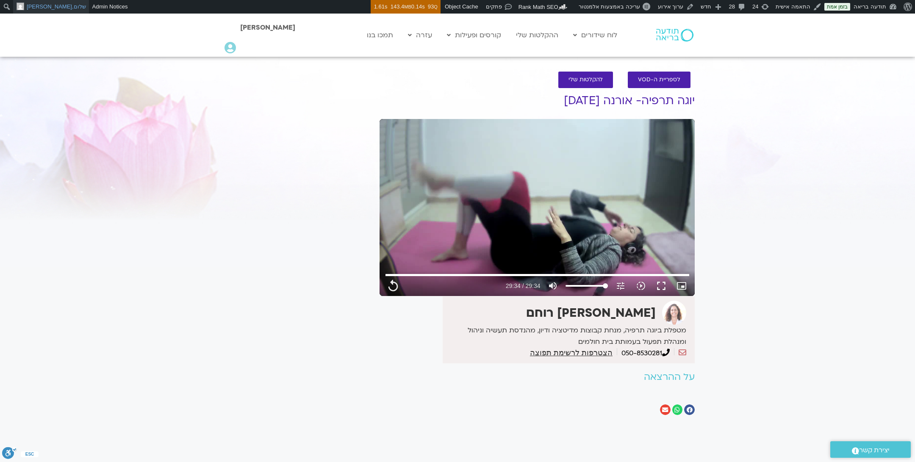
type input "1774.88"
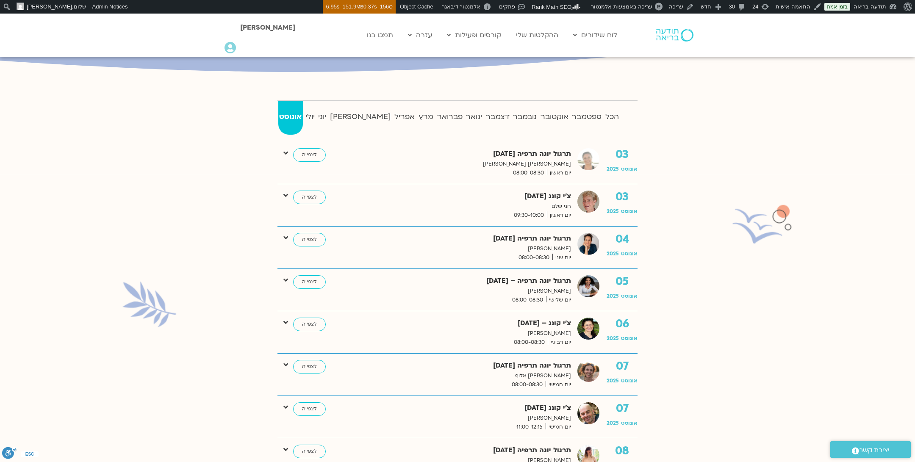
scroll to position [183, 0]
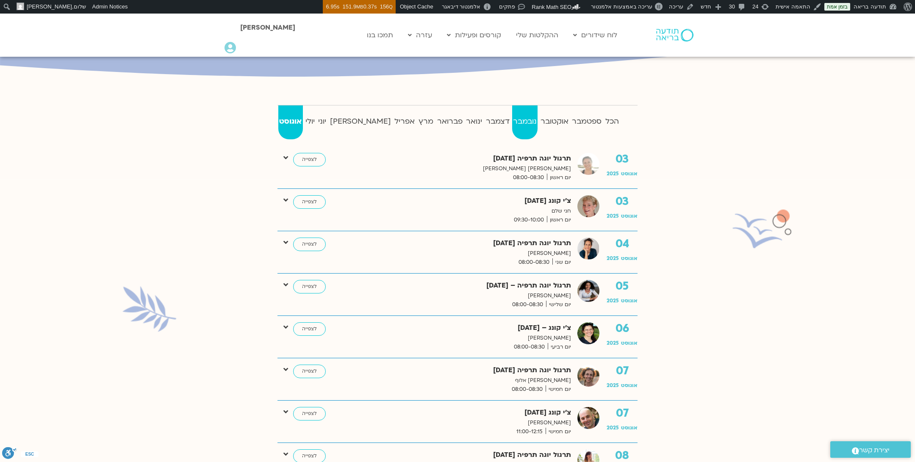
click at [512, 120] on strong "נובמבר" at bounding box center [525, 121] width 26 height 13
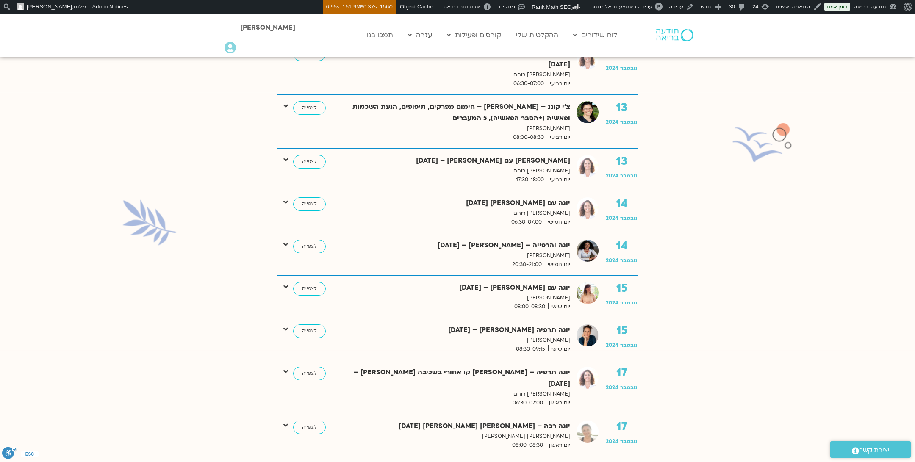
scroll to position [1360, 0]
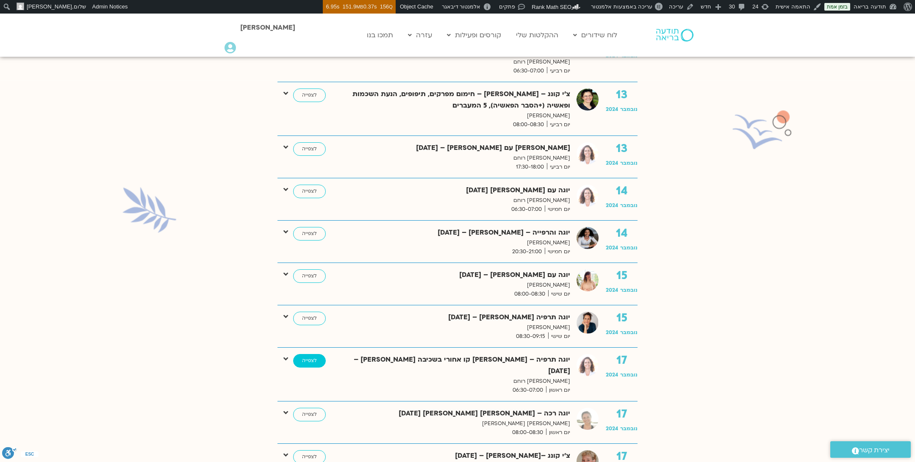
click at [303, 354] on link "לצפייה" at bounding box center [309, 361] width 33 height 14
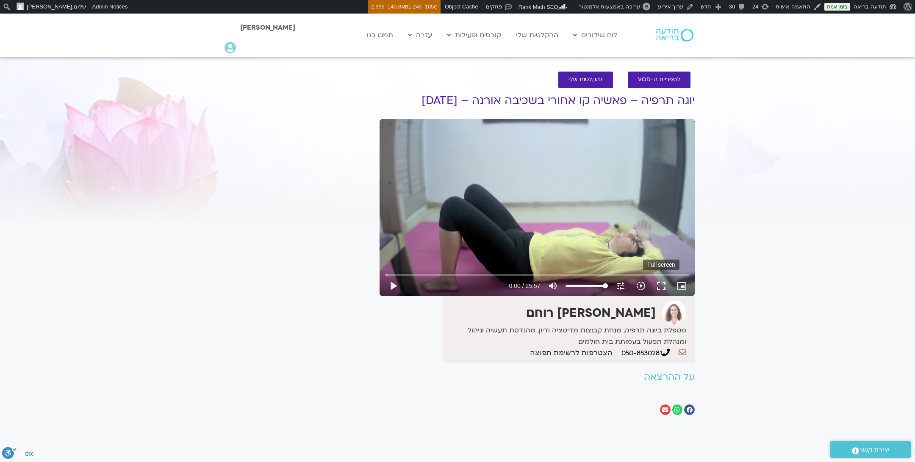
click at [661, 284] on button "fullscreen" at bounding box center [661, 286] width 20 height 20
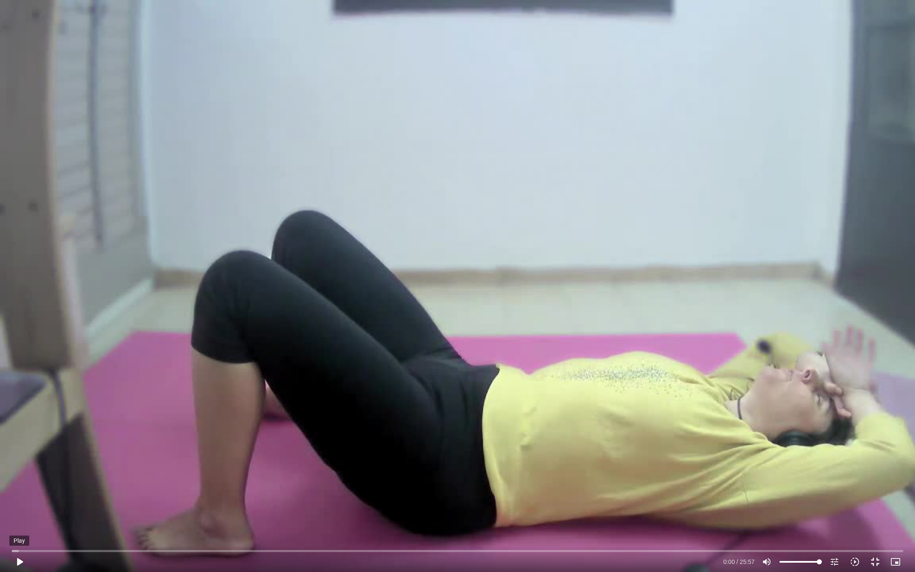
click at [20, 462] on button "play_arrow" at bounding box center [19, 562] width 20 height 20
type input "9.301494"
type input "99.9667110519308"
type input "9.352044"
type input "95.2063914780293"
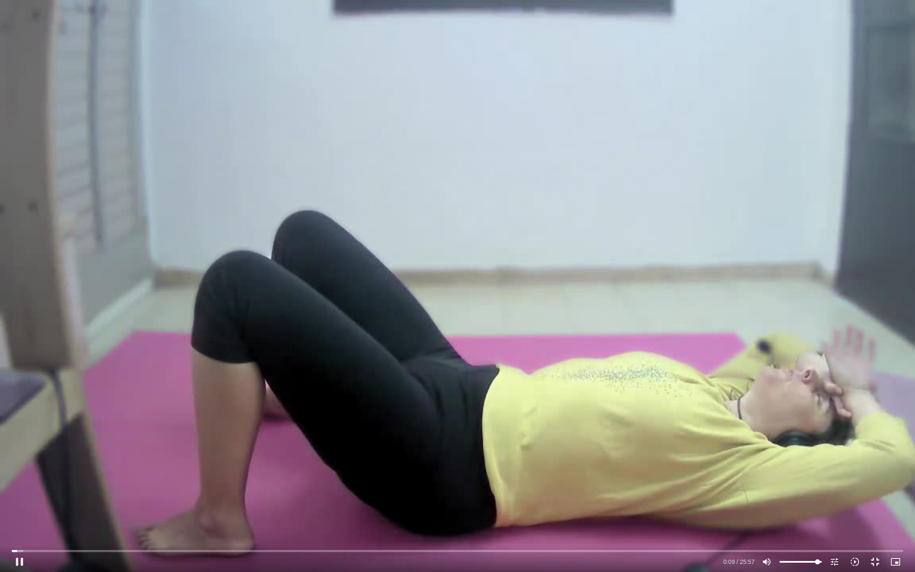
type input "9.37116"
type input "93.8748335552597"
type input "9.381489"
type input "93.3089214380826"
type input "9.39876"
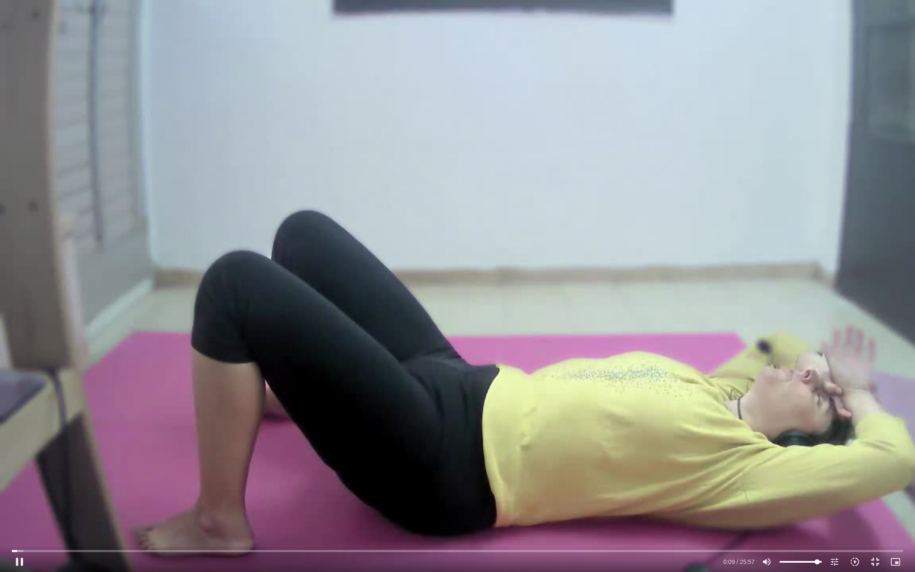
type input "92.8872614292055"
type input "9.407439"
type input "92.0883266755437"
type input "9.417395"
type input "91.6999556147359"
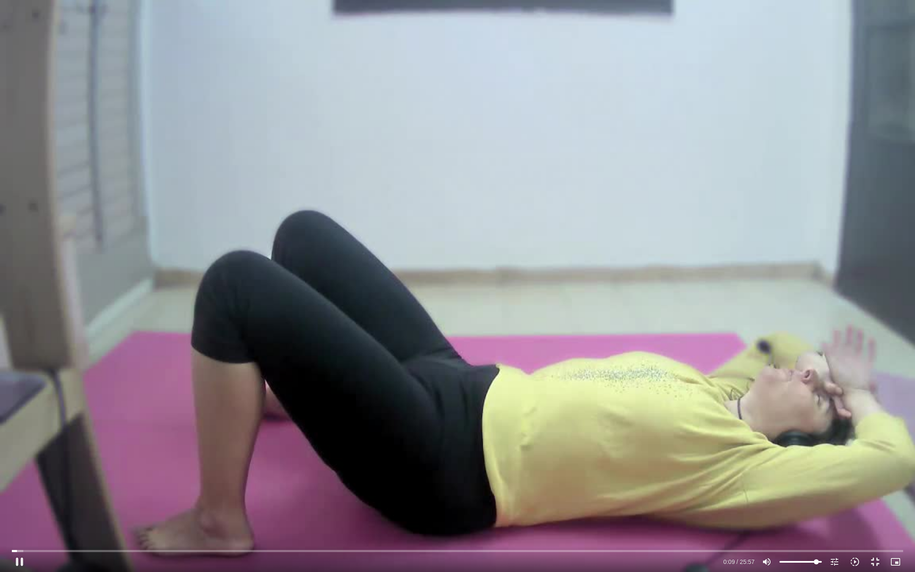
type input "9.427865"
type input "91.1229471815357"
type input "9.438086"
type input "89.9689303151354"
type input "9.44936"
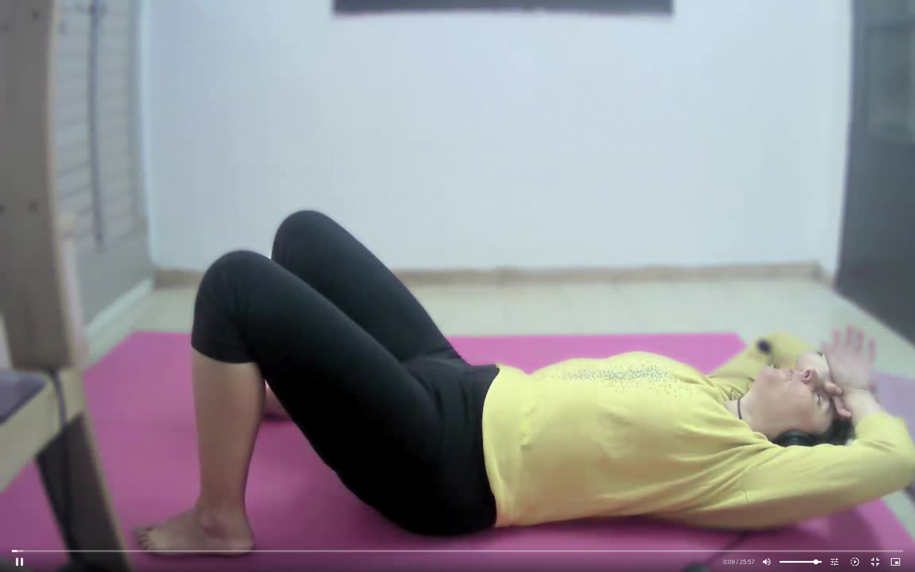
type input "89.1478029294274"
type input "9.46086"
type input "88.2711939636041"
type input "9.471424"
type input "86.3515312916112"
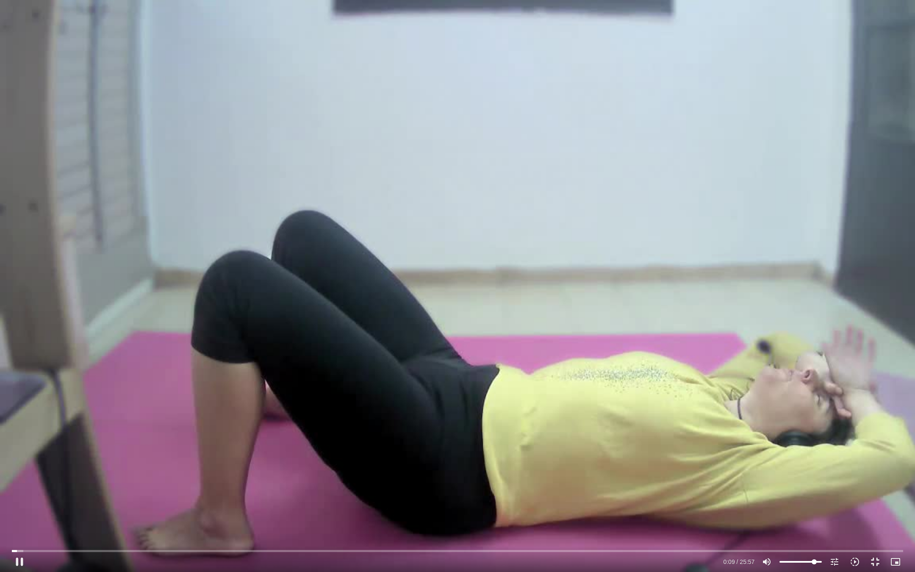
type input "9.482648"
type input "85.2418996893032"
type input "9.493475"
type input "84.387483355526"
type input "9.502838"
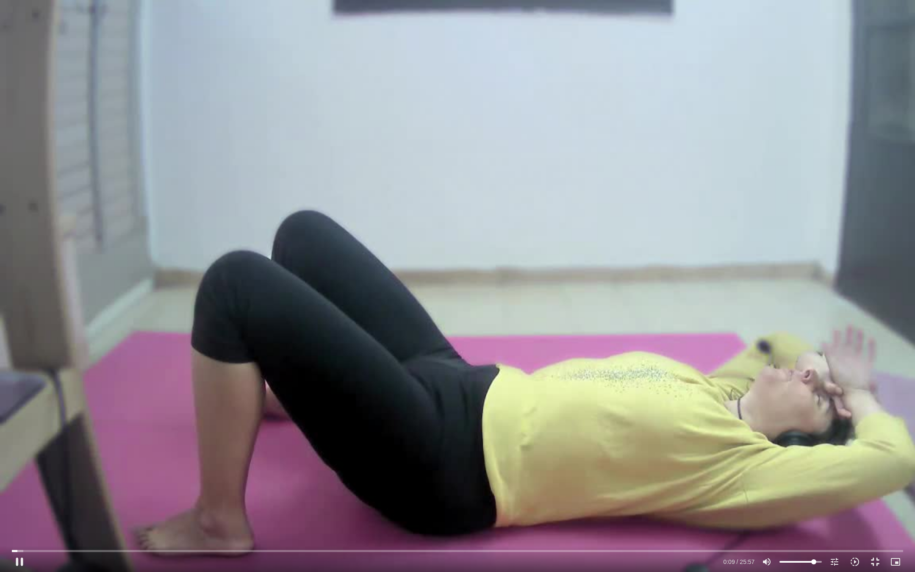
type input "83.3111407012872"
type input "9.512586"
type input "82.2347980470484"
type input "9.521838"
type input "80.7811806480249"
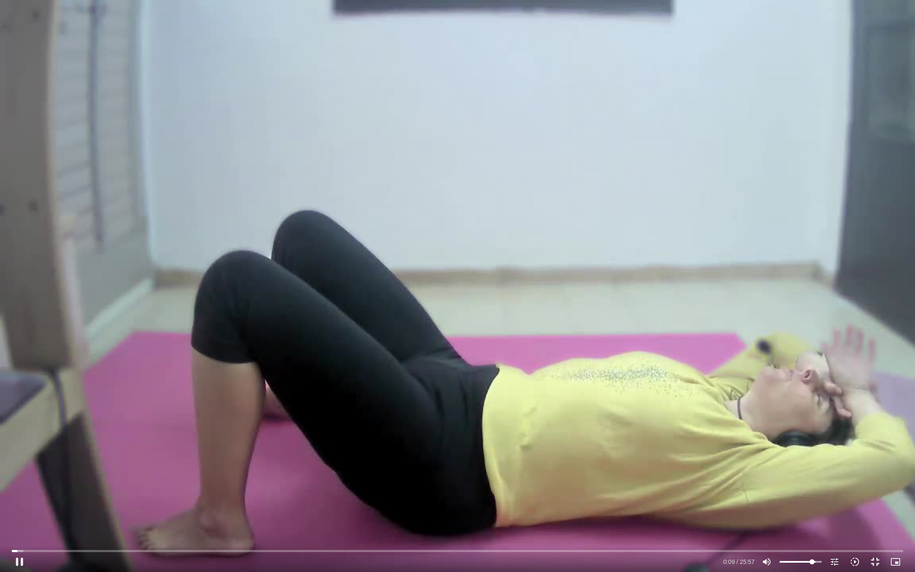
type input "9.536457"
type input "80.3040390590324"
type input "9.54353"
type input "78.9280958721704"
type input "9.552189"
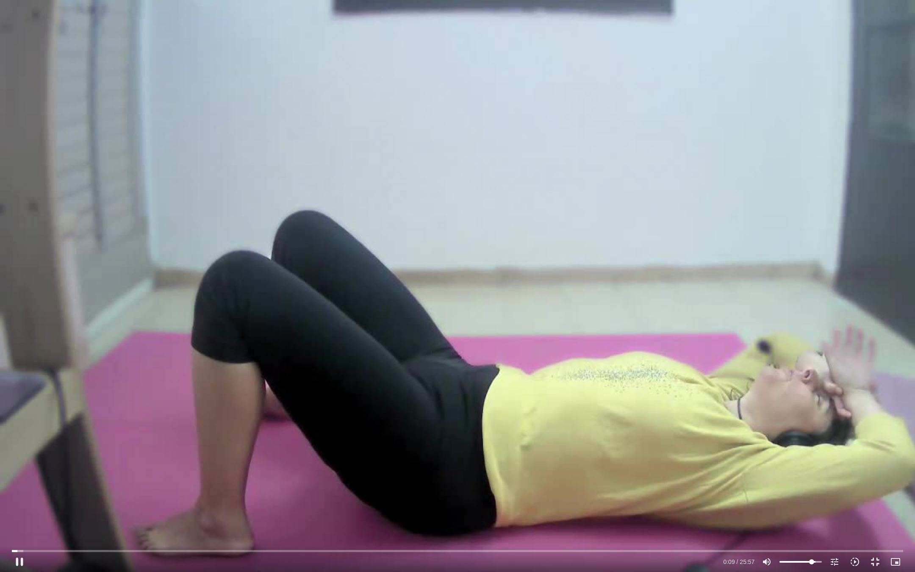
type input "78.2956058588549"
type input "9.561914"
type input "77.6631158455393"
type input "9.576684"
type input "76.6200621393697"
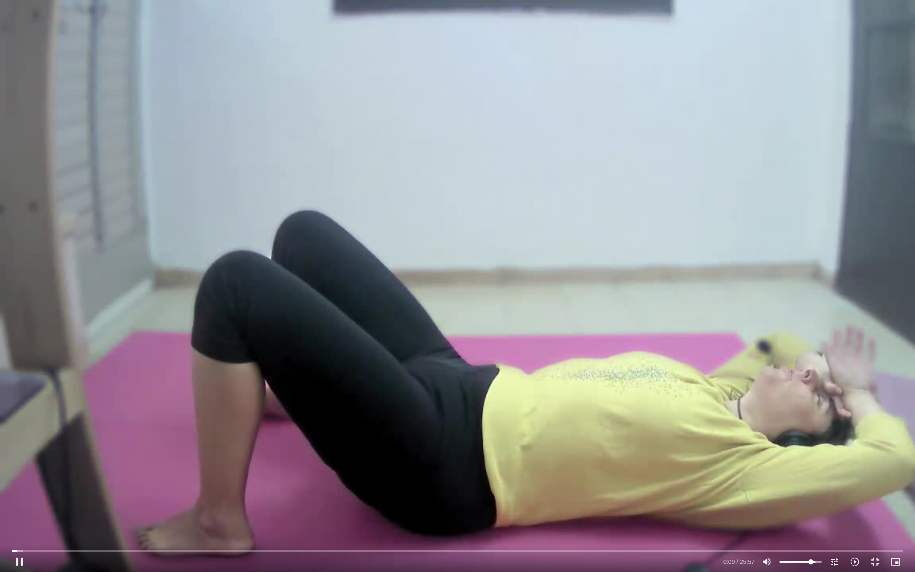
type input "9.584682"
type input "76.2094984465158"
type input "9.599246"
type input "75.7767421216156"
type input "9.607486"
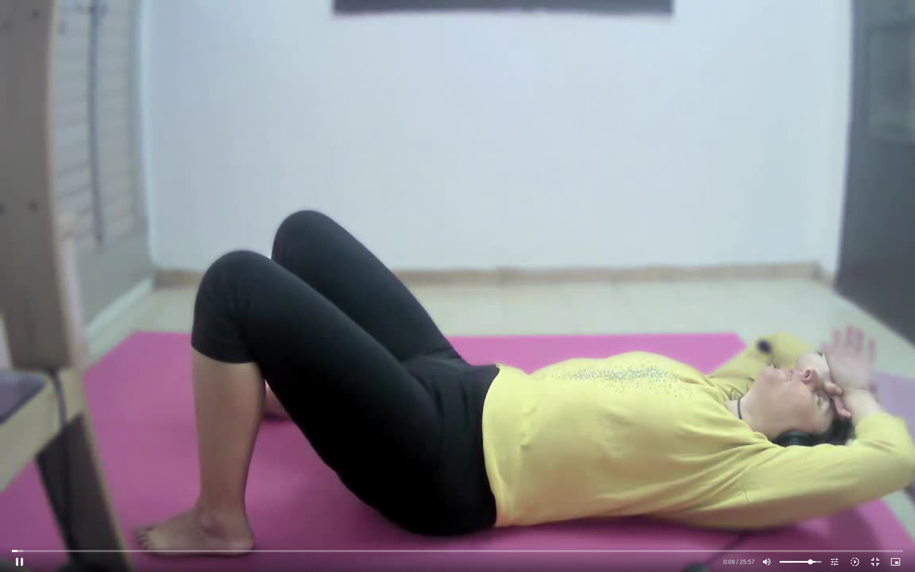
type input "75.3883710608078"
type input "9.615906"
type input "74.8446515756769"
type input "9.62428"
type input "74.2343541944075"
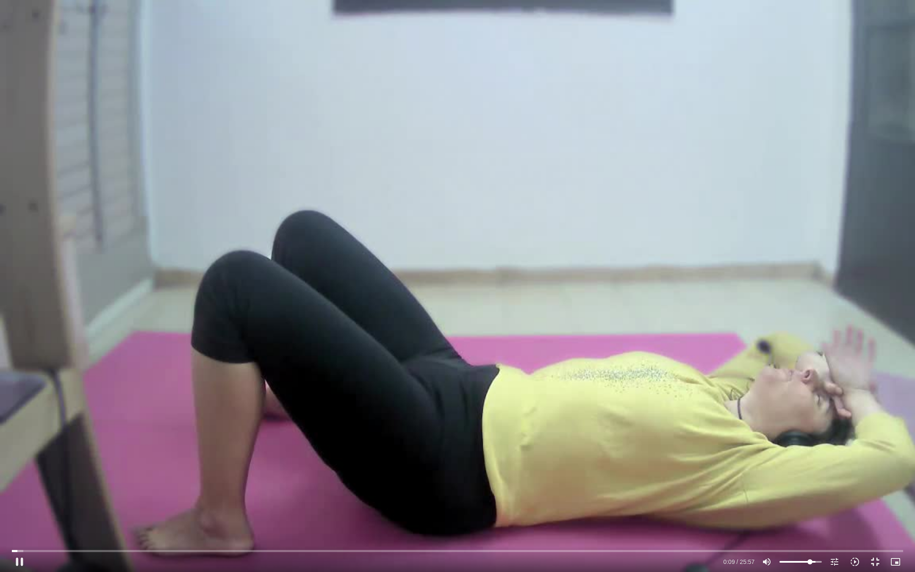
type input "9.632946"
type input "73.8237905015535"
type input "9.640849"
type input "73.2800710164225"
type input "9.649275"
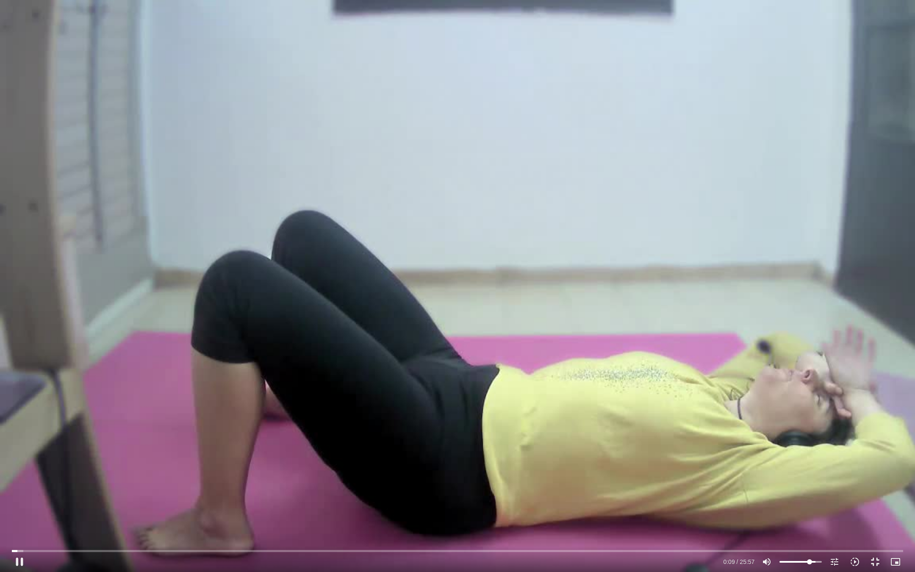
type input "72.4700399467377"
type input "9.657501"
type input "71.5712383488682"
type input "9.674929"
type input "68.5974256546826"
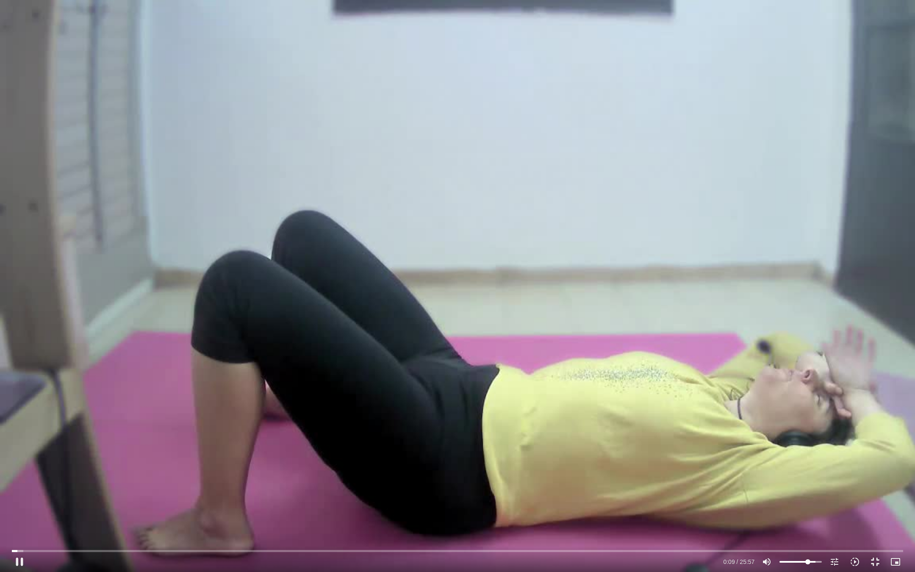
type input "9.683186"
type input "67.953839325344"
type input "9.692208"
type input "67.3435419440746"
type input "9.700307"
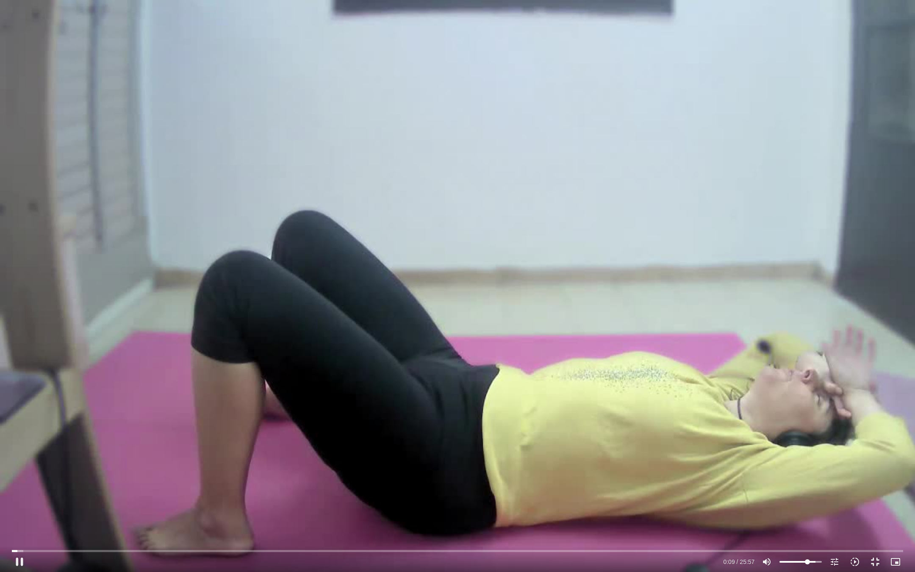
type input "66.3670661340435"
type input "9.708927"
type input "65.5015534842432"
type input "9.717655"
type input "64.8246782068353"
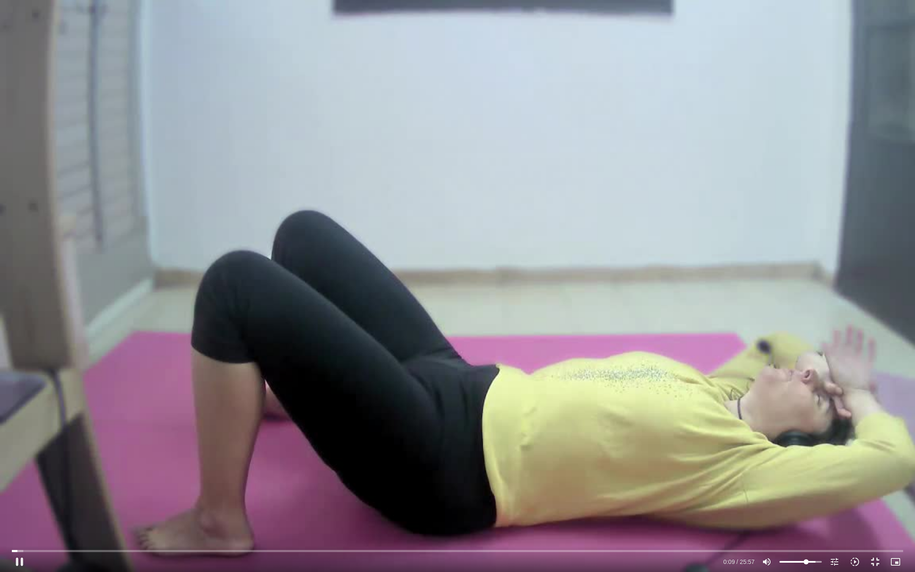
type input "9.725948"
type input "64.0035508211274"
type input "9.733893"
type input "63.3377718597426"
type input "9.749192"
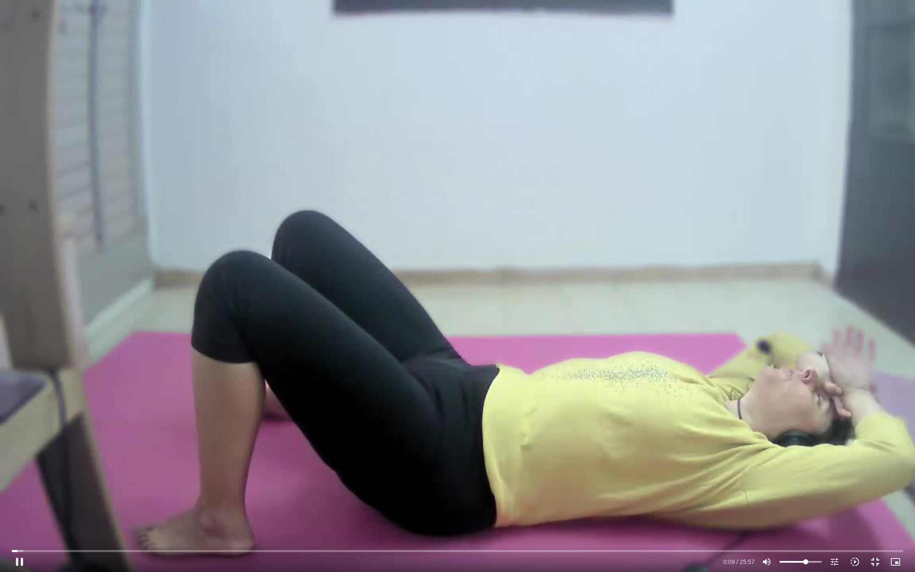
type input "62.0395028850422"
type input "9.766632"
type input "60.8300044385264"
type input "9.774371"
type input "60.3972481136263"
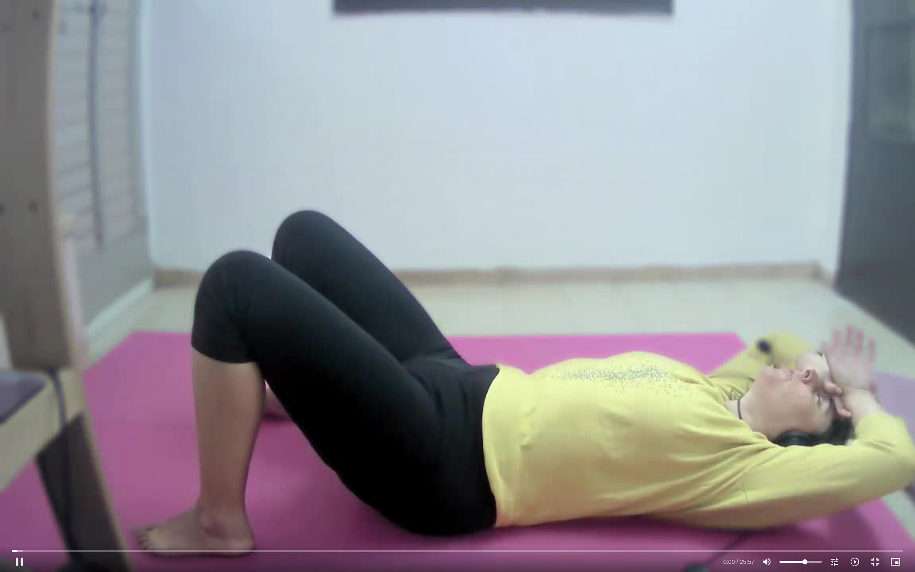
type input "9.783866"
type input "59.9977807367954"
type input "9.799508"
type input "59.2210386151798"
type input "9.807651"
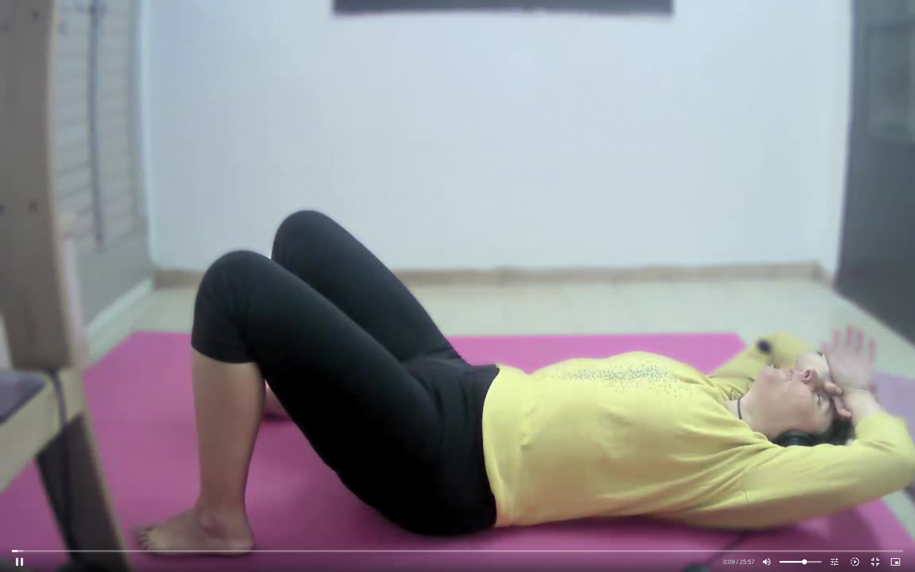
type input "58.832667554372"
type input "9.816468"
type input "58.4553928095872"
type input "9.832674"
type input "58.0892143808256"
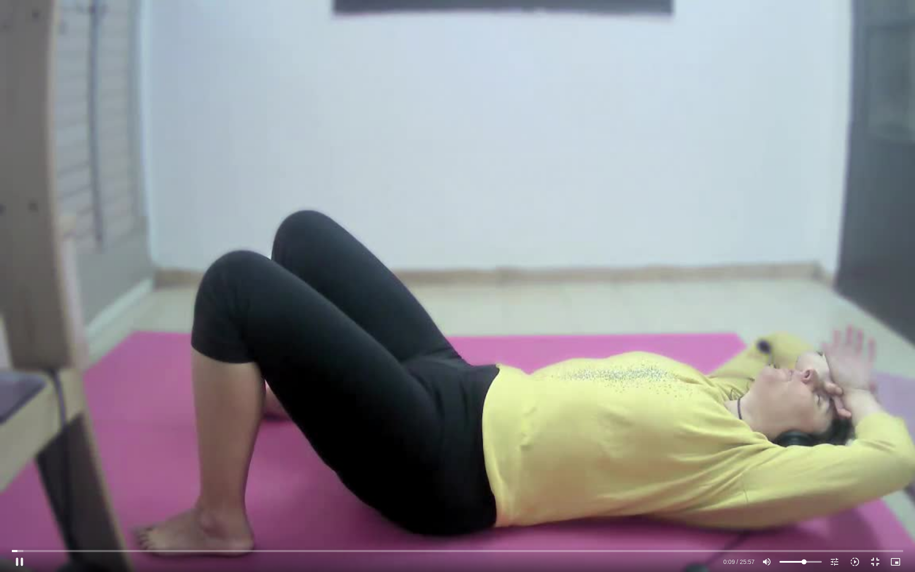
type input "9.857576"
type input "57.7452285841101"
type input "9.898488"
type input "57.4123391034177"
type input "9.908299"
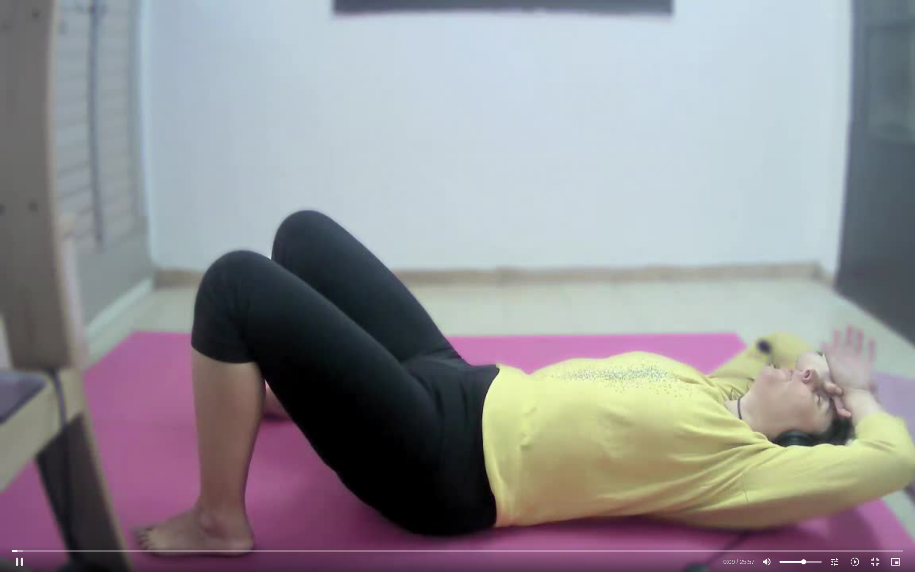
type input "57.1127385707945"
type input "9.916868"
type input "56.4136706613404"
type input "9.932582"
type input "56.0363959165557"
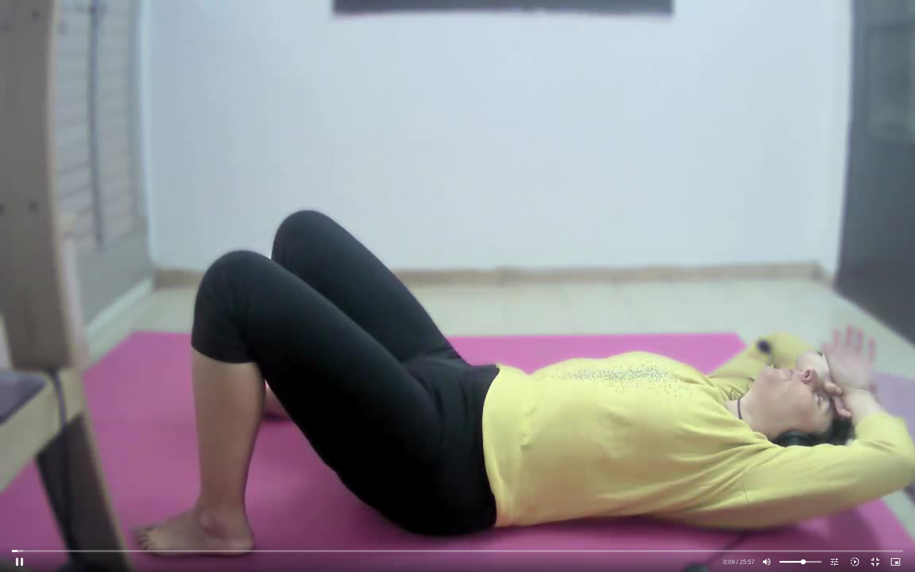
type input "9.940852"
type input "55.4593874833555"
type input "9.949215"
type input "54.6715490457168"
type input "9.957497"
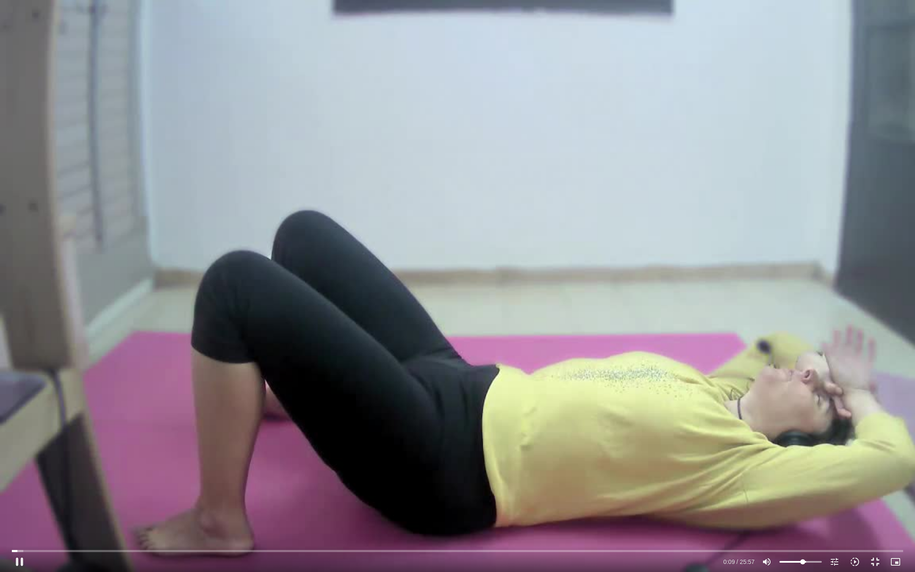
type input "53.5286284953396"
type input "9.965811"
type input "52.4300932090546"
type input "9.974245"
type input "51.6311584553928"
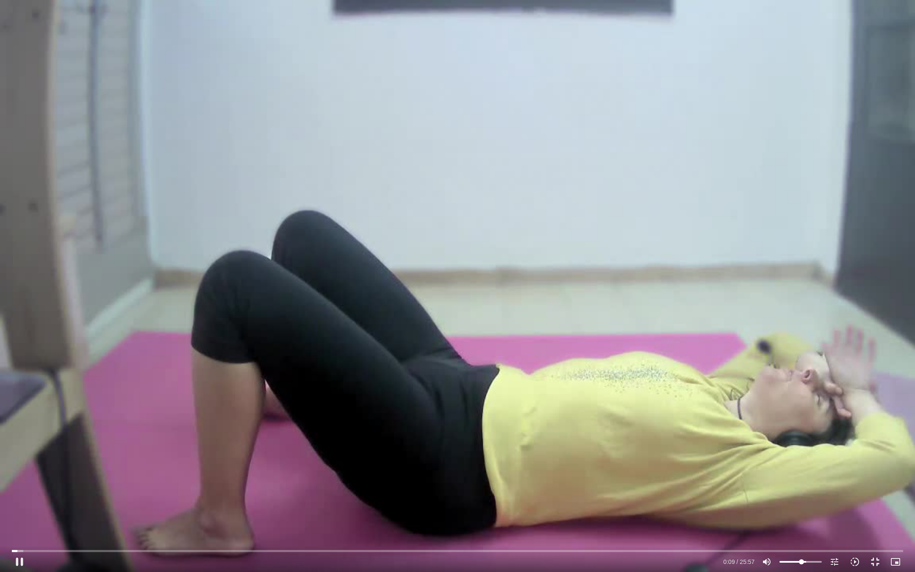
type input "9.982797"
type input "50.5326231691079"
type input "9.991331"
type input "49.4340878828229"
type input "10.000447"
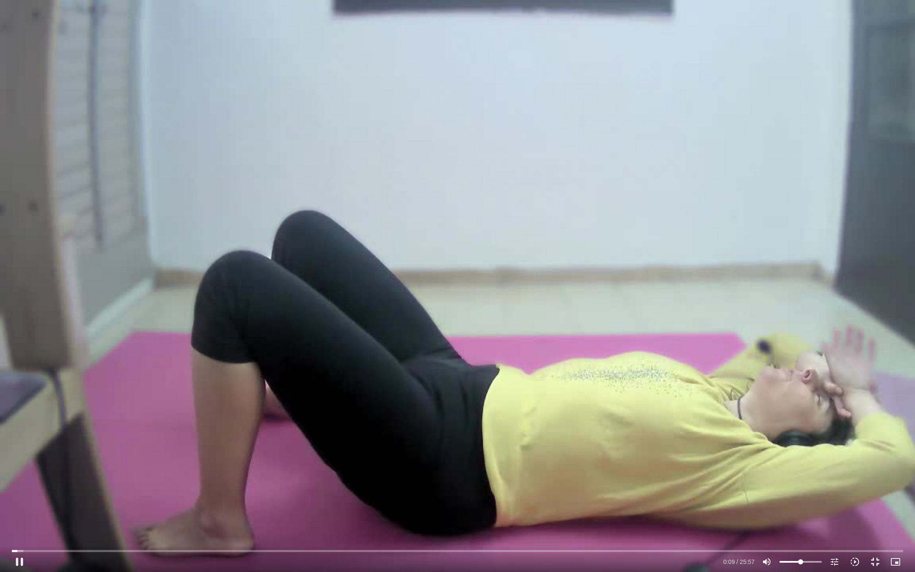
type input "48.0026631158455"
type input "10.008831"
type input "47.4145583666223"
type input "10.017131"
type input "46.8153573013759"
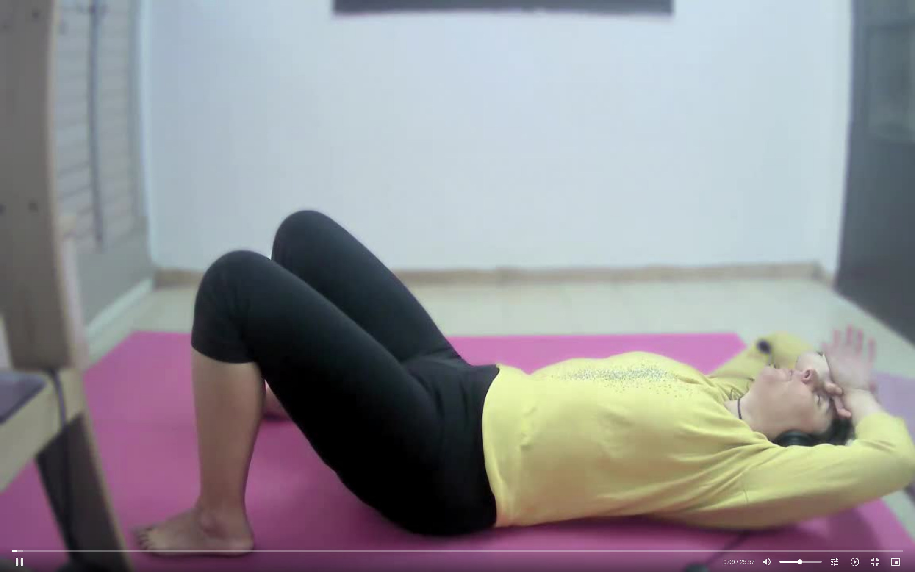
type input "10.032525"
type input "46.4935641367066"
type input "10.074208"
type input "46.1606746560142"
type input "10.601056"
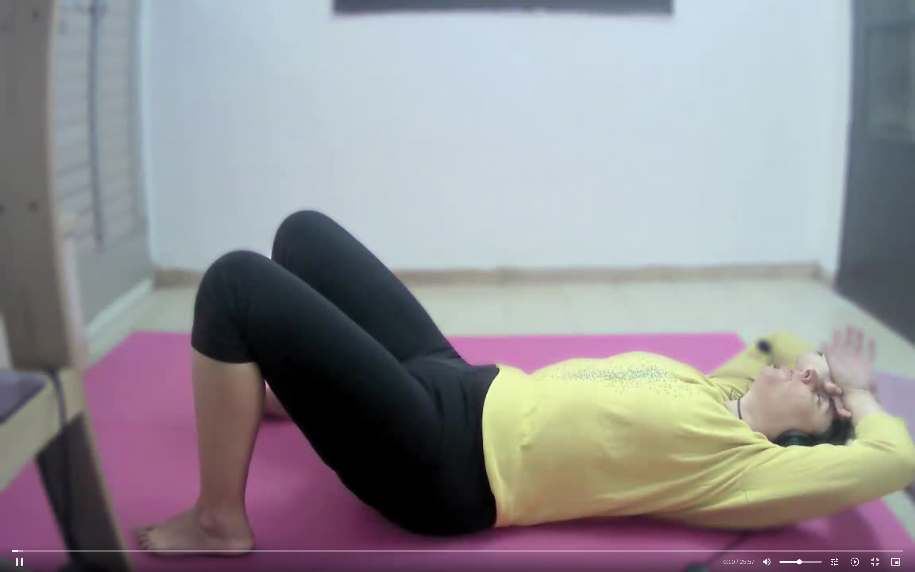
type input "44.6626719928984"
type input "10.657466"
type input "40.9121171770972"
type input "10.677463"
type input "39.5139813581891"
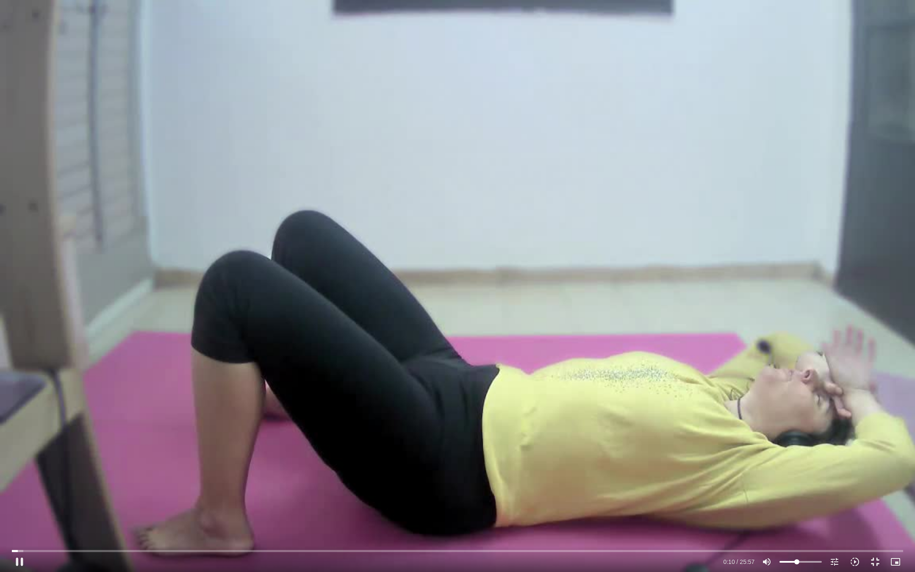
type input "10.701423"
type input "39.1478029294274"
type input "10.724441"
type input "38.8260097647581"
type input "11.199147"
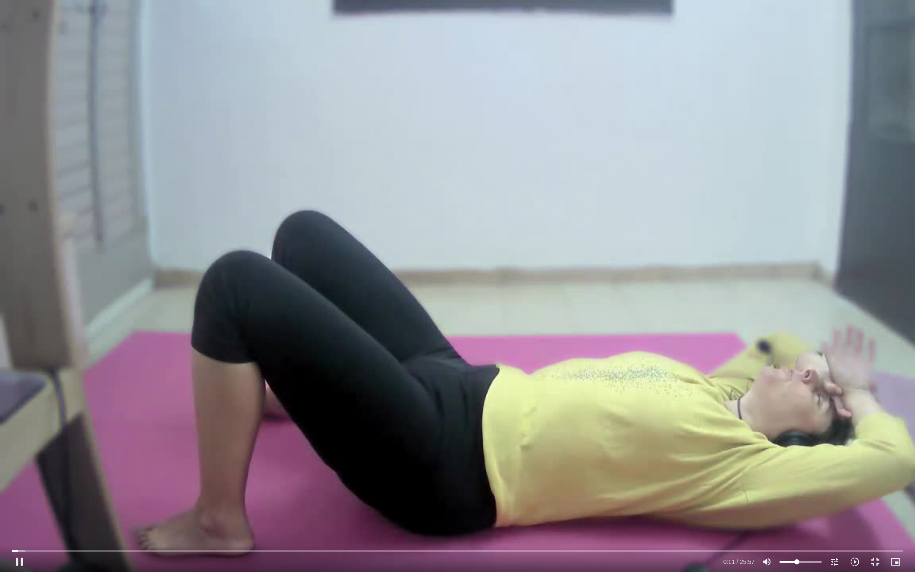
drag, startPoint x: 821, startPoint y: 562, endPoint x: 796, endPoint y: 561, distance: 24.2
type input "38.8260097647581"
click at [796, 462] on input "Volume" at bounding box center [801, 561] width 42 height 5
type input "73.039096"
type input "40.335108743897"
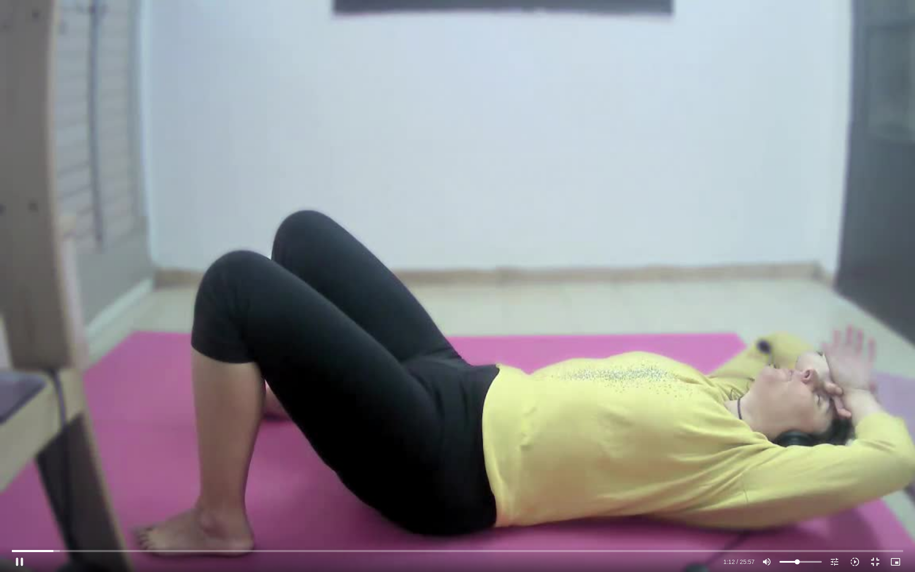
type input "73.095167"
type input "37.1615623612961"
type input "73.113008"
type input "36.2072791833111"
type input "73.135751"
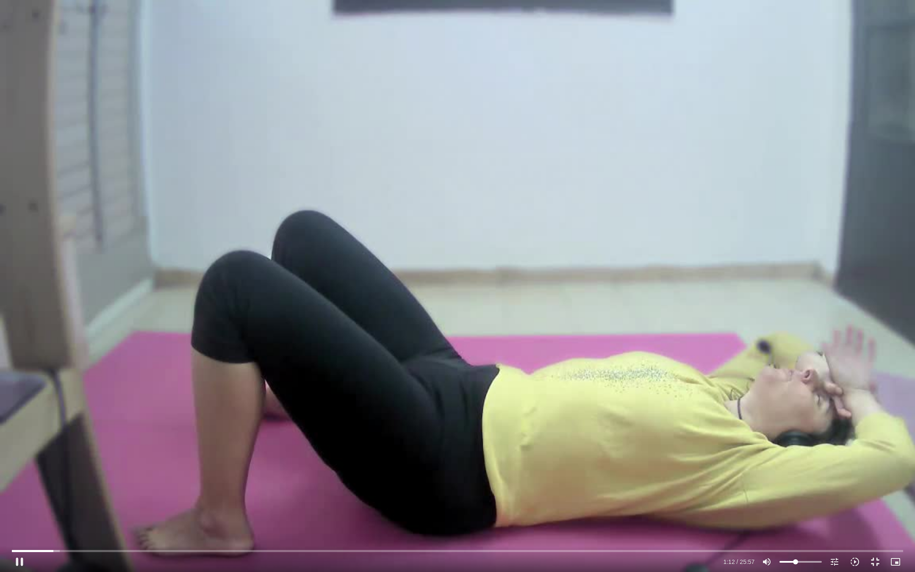
type input "35.8300044385264"
type input "73.152944"
type input "35.4638260097648"
type input "73.429881"
type input "34.7536617842876"
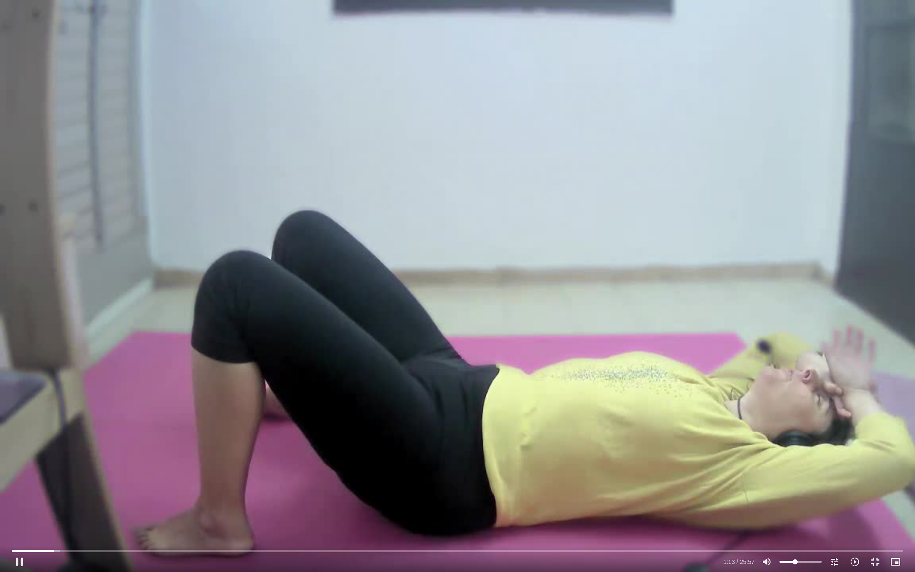
type input "73.446074"
type input "34.4318686196183"
type input "73.462559"
type input "33.7328007101642"
type input "73.487141"
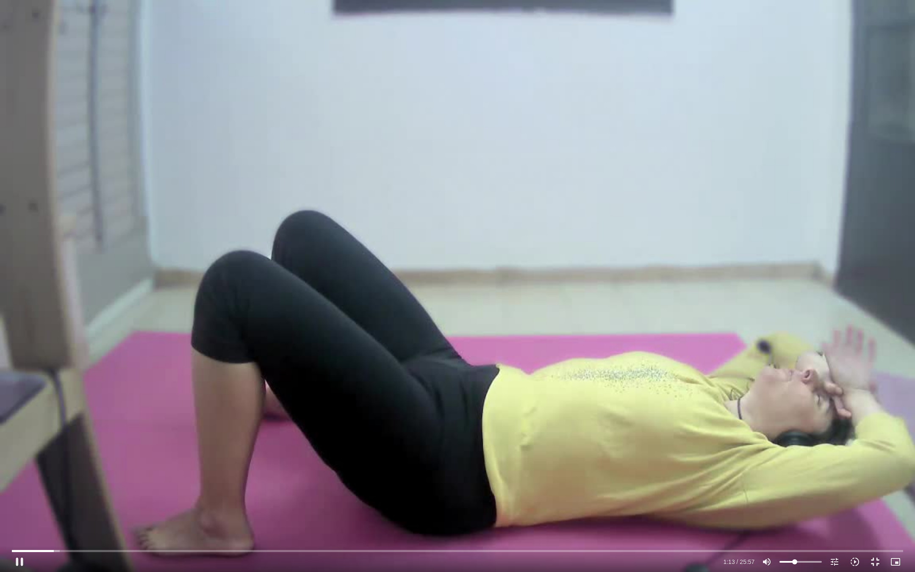
type input "33.3333333333333"
type input "73.520311"
type input "32.9560585885486"
type input "74.487041"
type input "32.4456280514869"
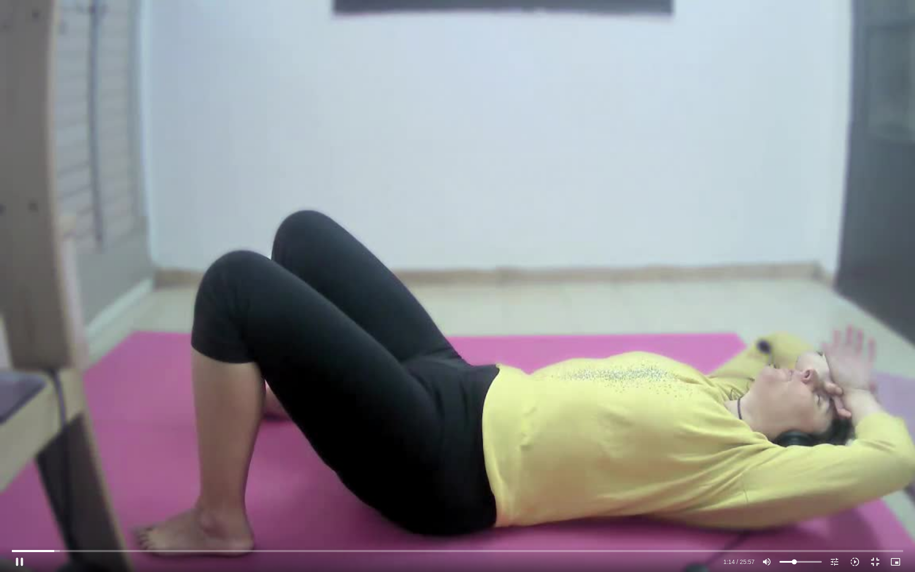
type input "74.505181"
type input "31.6023080337328"
type input "74.535456"
type input "30.8588548601864"
type input "74.560063"
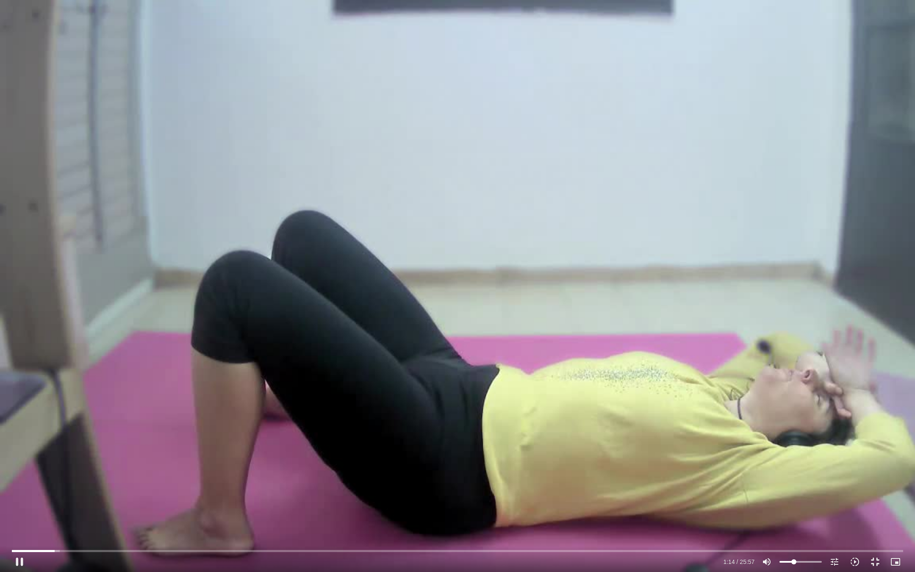
type input "30.4926764314248"
type input "74.933433"
type input "30.4926764314248"
click at [794, 462] on input "Volume" at bounding box center [801, 561] width 42 height 5
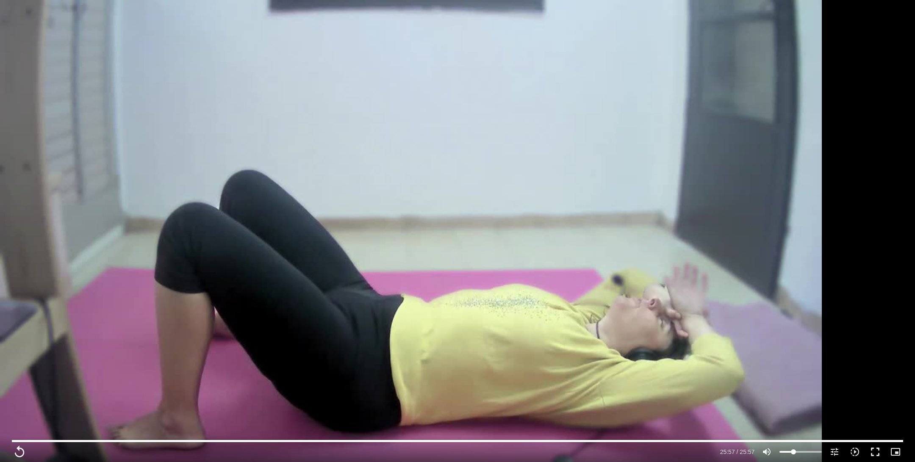
type input "1557.92"
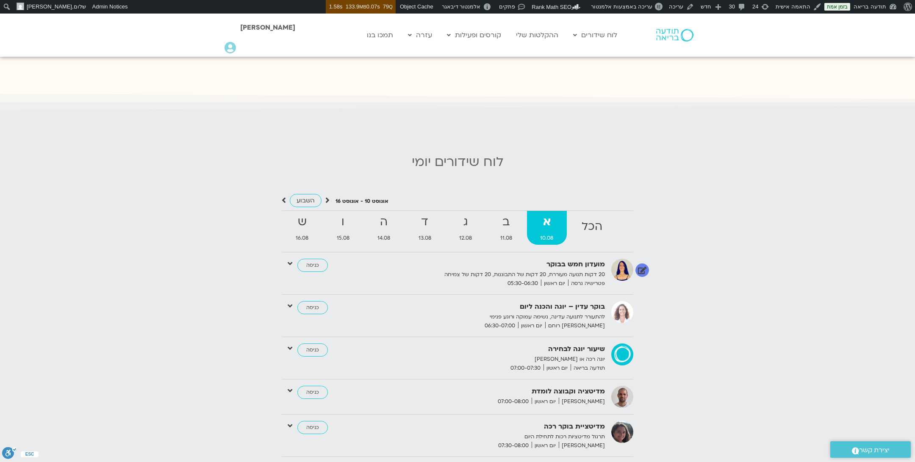
scroll to position [824, 0]
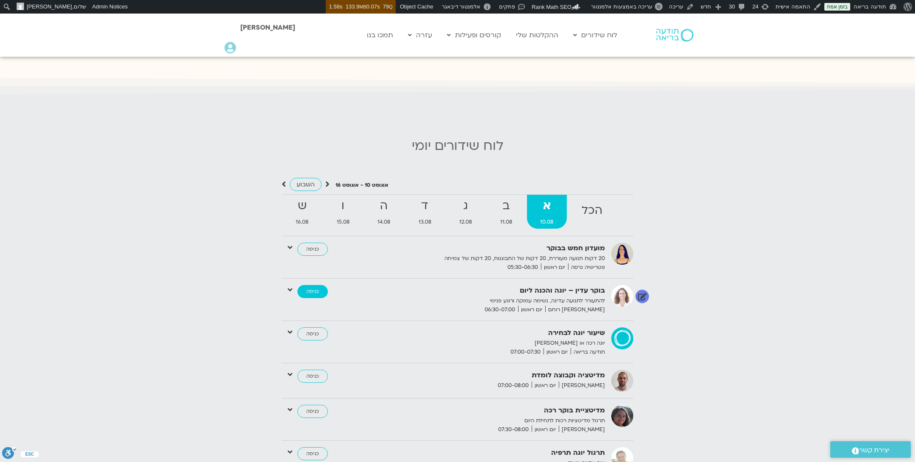
click at [308, 285] on link "כניסה" at bounding box center [312, 292] width 31 height 14
